Goal: Navigation & Orientation: Find specific page/section

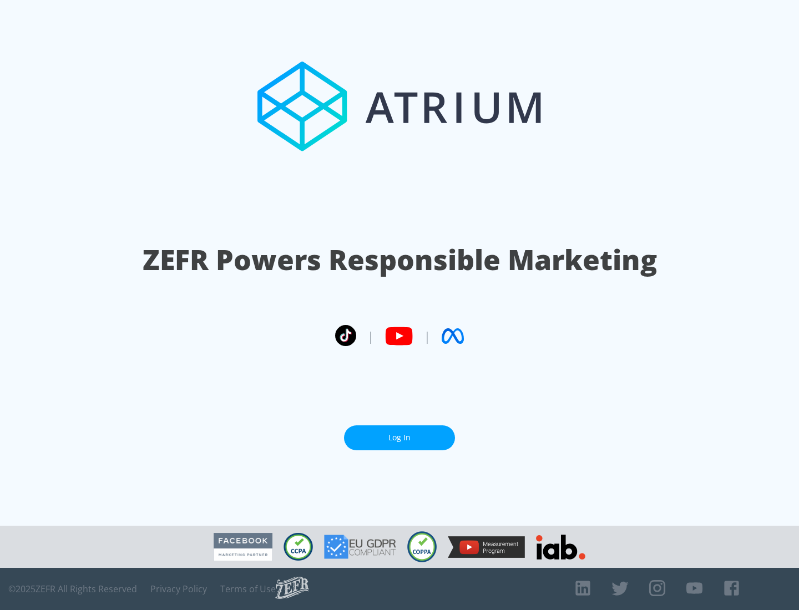
click at [399, 438] on link "Log In" at bounding box center [399, 437] width 111 height 25
